Goal: Obtain resource: Download file/media

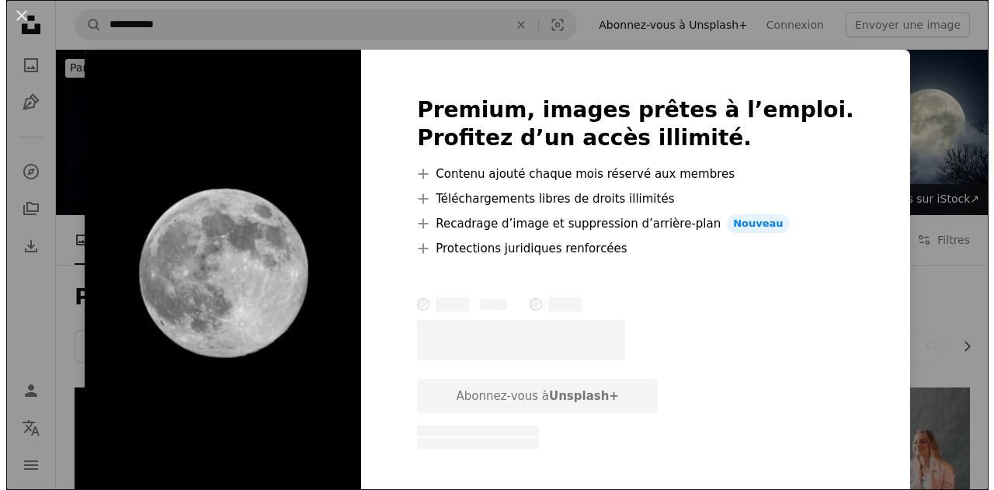
scroll to position [189, 0]
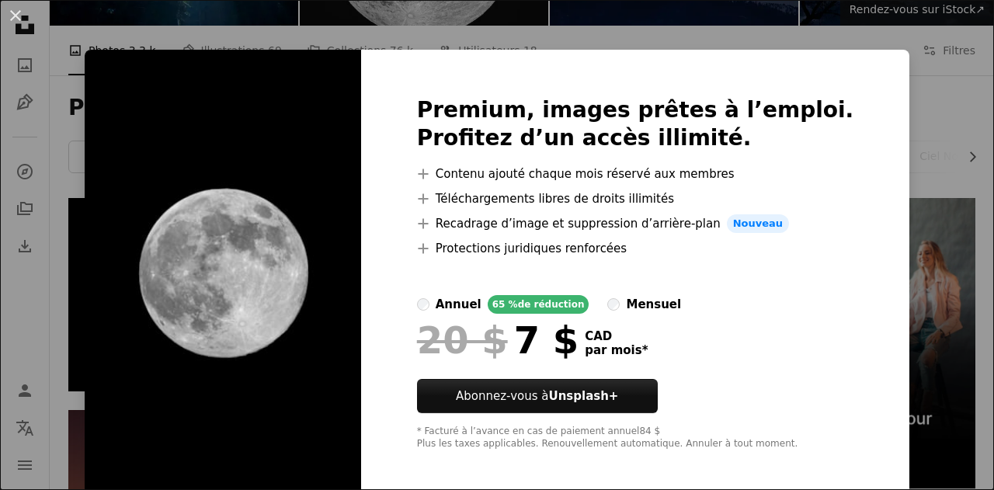
click at [870, 273] on div "An X shape Premium, images prêtes à l’emploi. Profitez d’un accès illimité. A p…" at bounding box center [497, 245] width 994 height 490
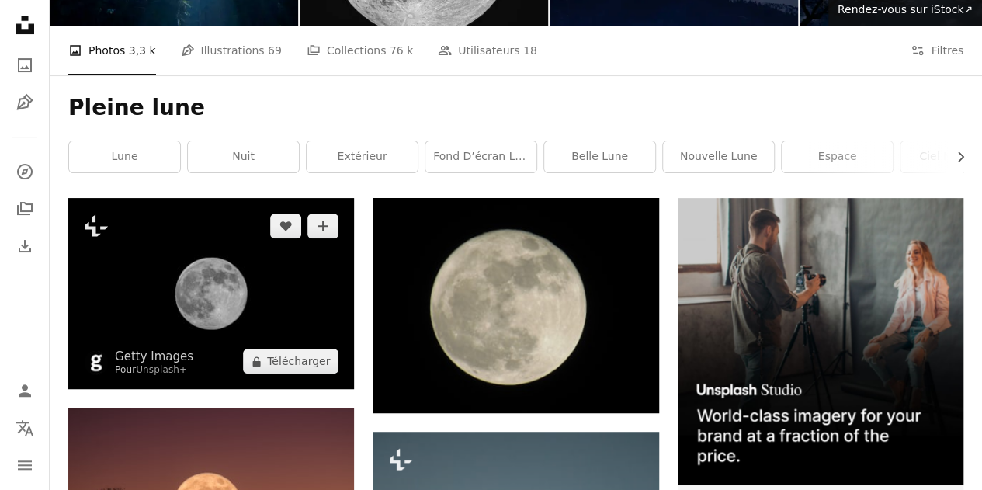
click at [211, 198] on img at bounding box center [211, 293] width 286 height 191
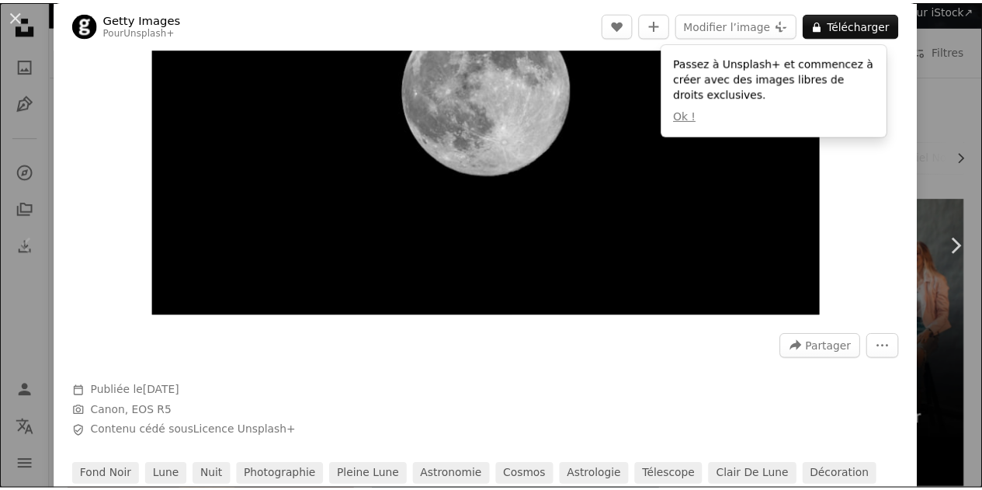
scroll to position [207, 0]
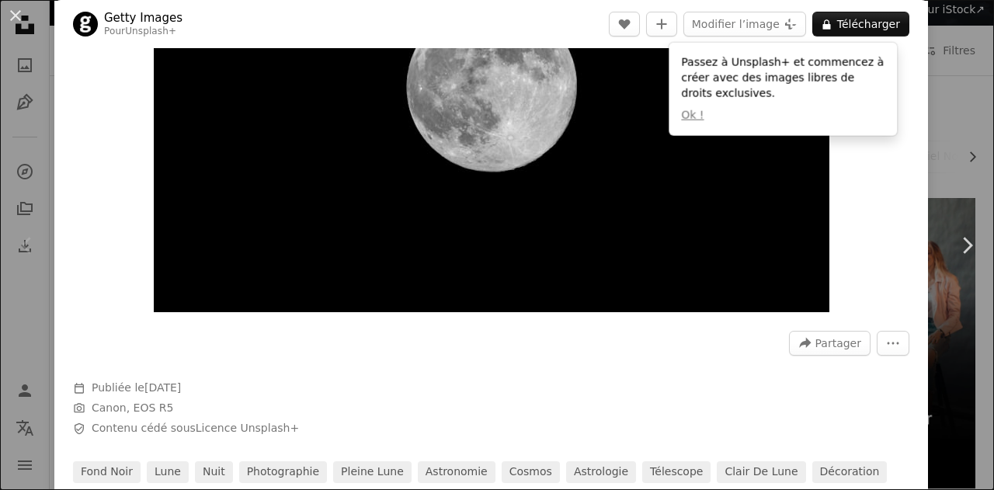
click at [927, 164] on div "An X shape Chevron left Chevron right Getty Images Pour Unsplash+ A heart A plu…" at bounding box center [497, 245] width 994 height 490
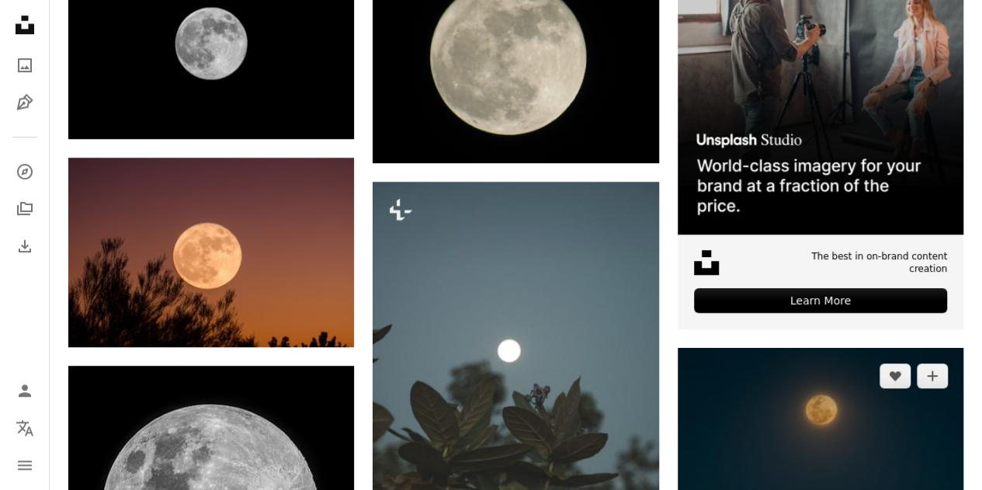
scroll to position [533, 0]
